Goal: Check status

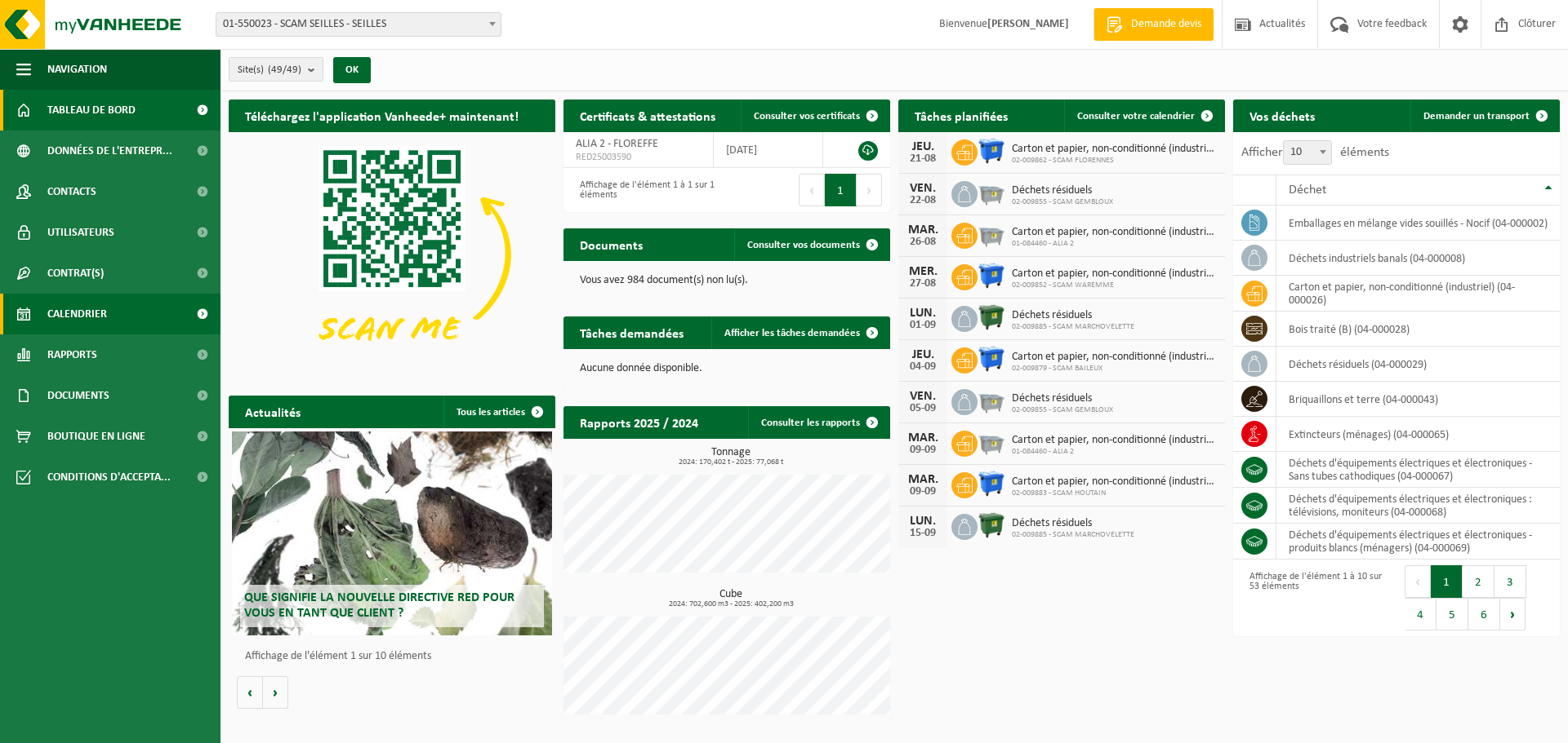
click at [90, 309] on span "Calendrier" at bounding box center [76, 314] width 60 height 41
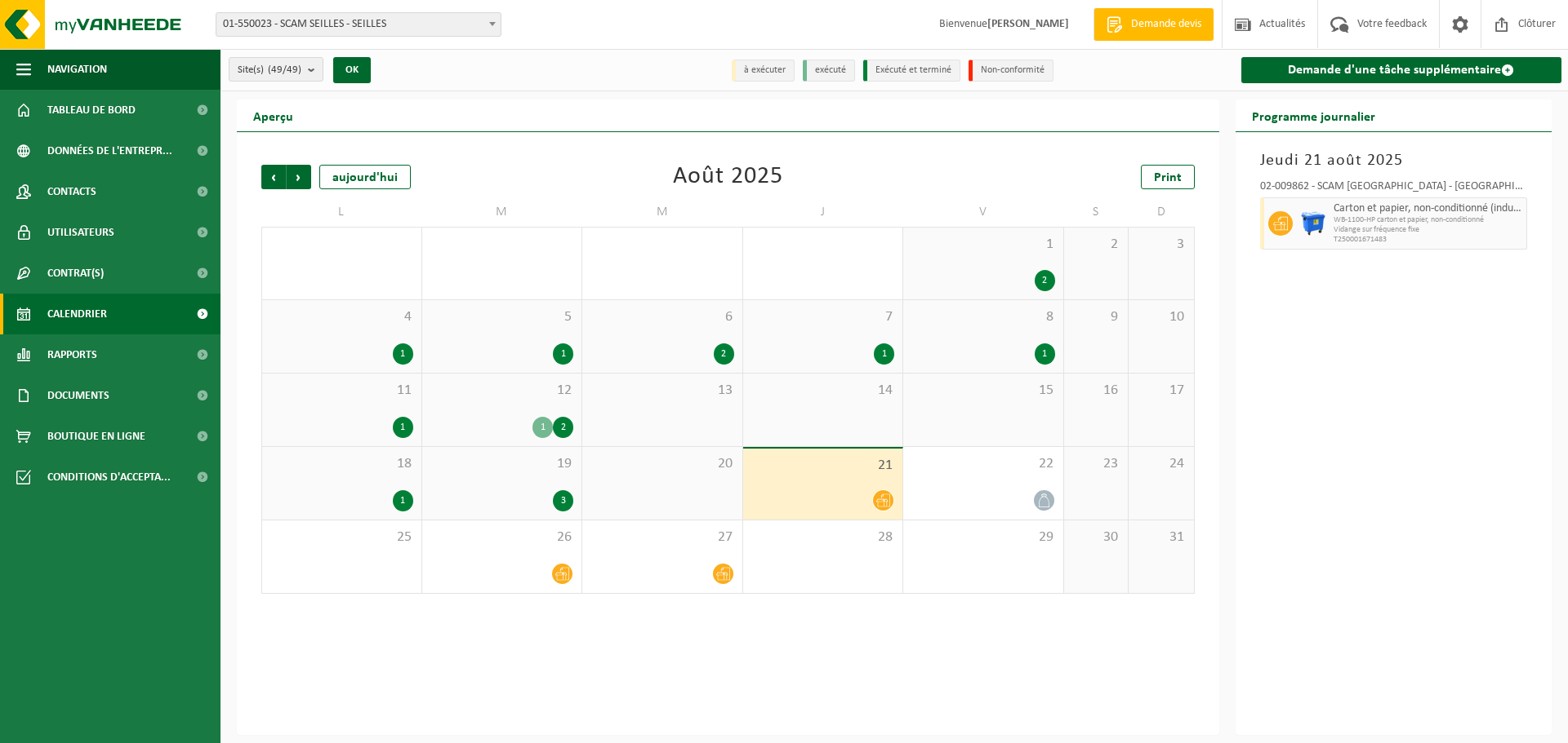
click at [506, 470] on span "19" at bounding box center [502, 464] width 144 height 17
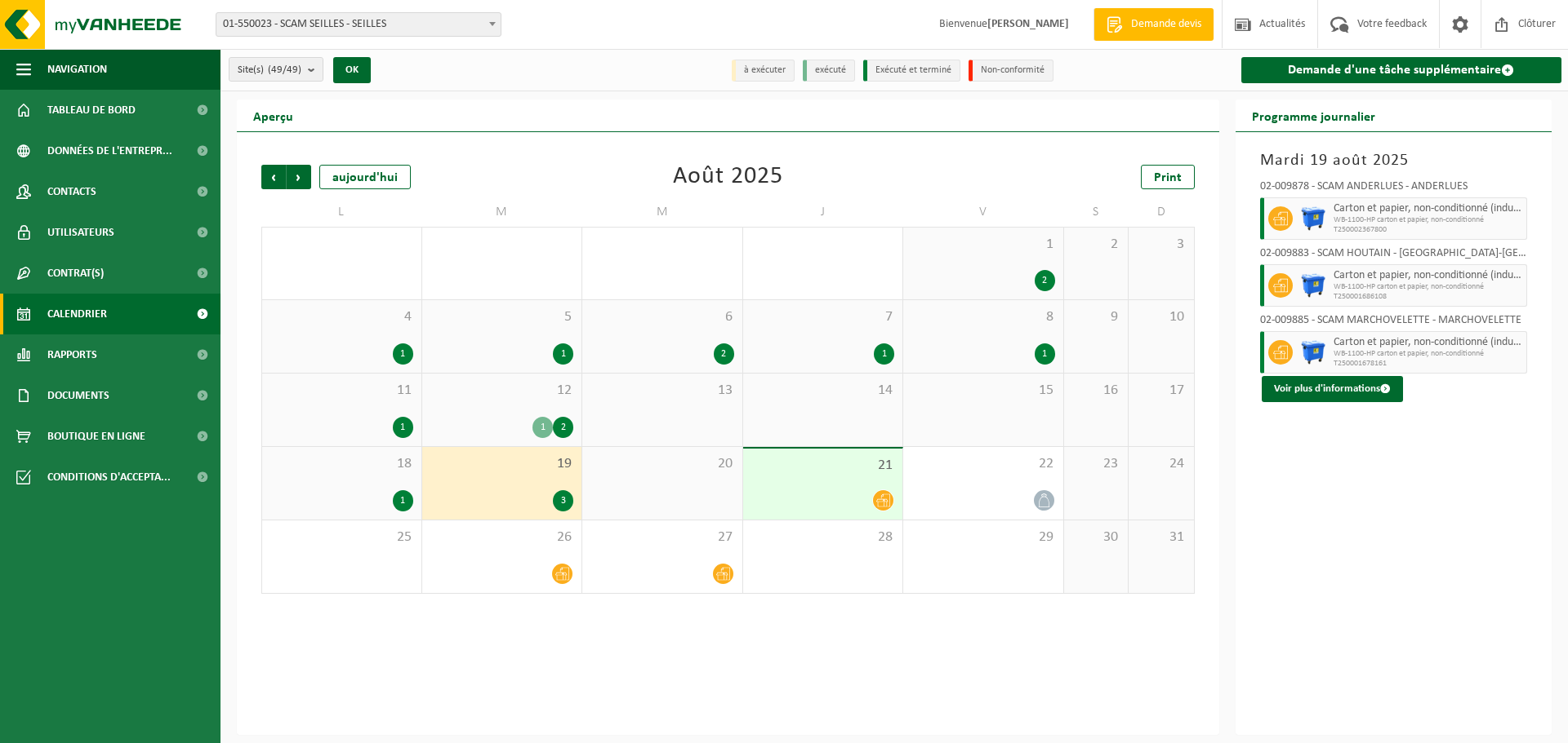
click at [372, 474] on div "18 1" at bounding box center [342, 483] width 159 height 73
